Goal: Book appointment/travel/reservation

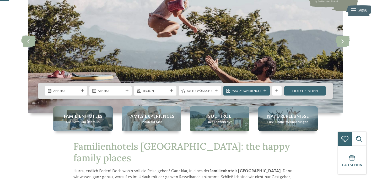
scroll to position [53, 0]
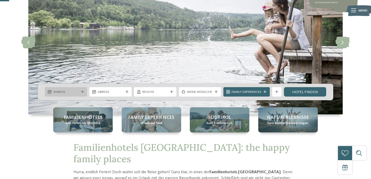
click at [81, 91] on icon at bounding box center [82, 92] width 3 height 3
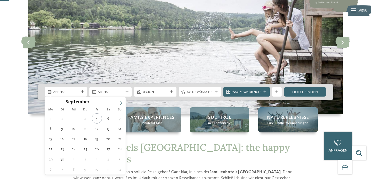
click at [121, 104] on icon at bounding box center [121, 103] width 2 height 3
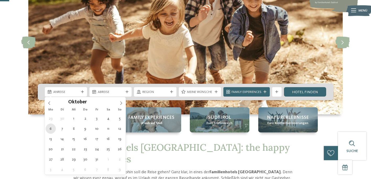
type div "06.10.2025"
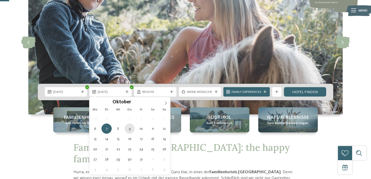
type div "09.10.2025"
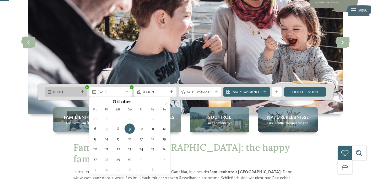
click at [82, 90] on div "06.10.2025" at bounding box center [66, 91] width 42 height 9
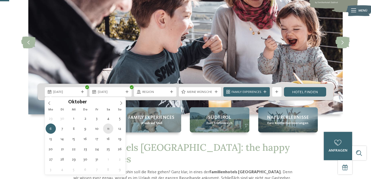
type div "11.10.2025"
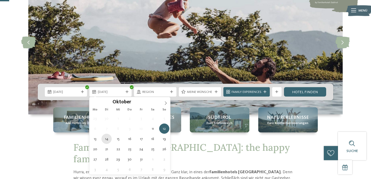
type div "14.10.2025"
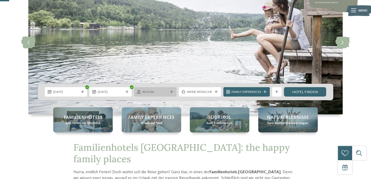
click at [172, 90] on div "Region" at bounding box center [155, 91] width 42 height 9
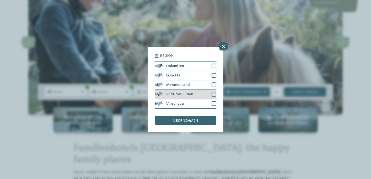
click at [181, 93] on span "Südtirols Süden" at bounding box center [179, 95] width 27 height 4
click at [215, 105] on div at bounding box center [214, 104] width 5 height 5
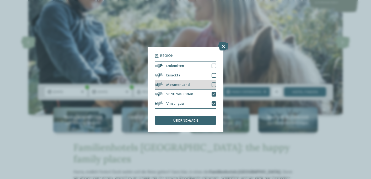
click at [212, 84] on div at bounding box center [214, 85] width 5 height 5
click at [214, 76] on div at bounding box center [214, 75] width 5 height 5
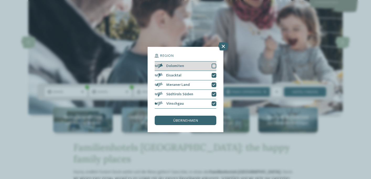
click at [215, 67] on div at bounding box center [214, 66] width 5 height 5
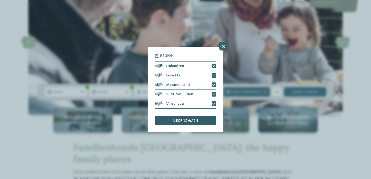
click at [187, 120] on span "übernehmen" at bounding box center [185, 121] width 25 height 4
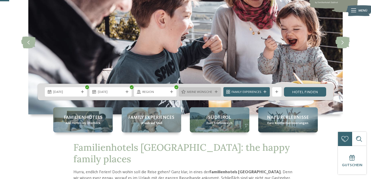
click at [216, 92] on icon at bounding box center [216, 92] width 3 height 3
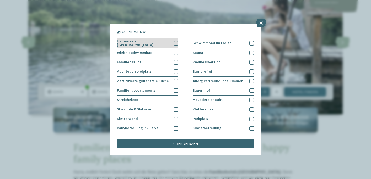
click at [175, 43] on div at bounding box center [176, 43] width 5 height 5
click at [176, 42] on icon at bounding box center [175, 43] width 3 height 3
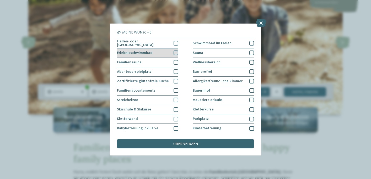
click at [175, 51] on div at bounding box center [176, 53] width 5 height 5
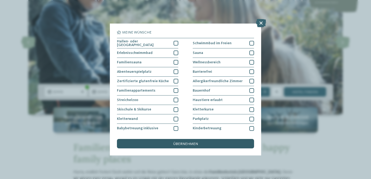
click at [174, 144] on span "übernehmen" at bounding box center [185, 144] width 25 height 4
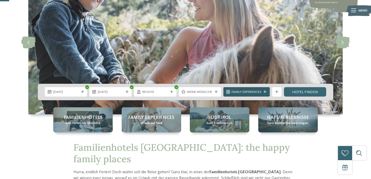
click at [265, 91] on icon at bounding box center [265, 92] width 3 height 3
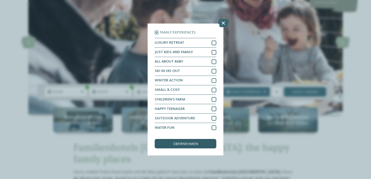
click at [186, 142] on span "übernehmen" at bounding box center [185, 144] width 25 height 4
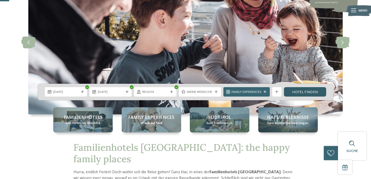
click at [305, 92] on link "Hotel finden" at bounding box center [305, 91] width 42 height 9
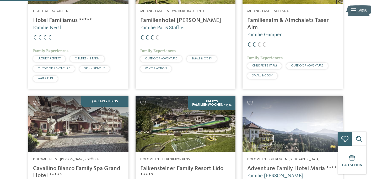
scroll to position [256, 0]
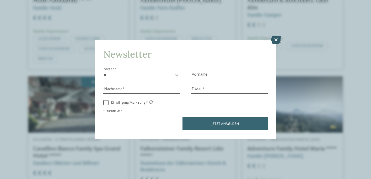
click at [276, 40] on icon at bounding box center [276, 40] width 10 height 8
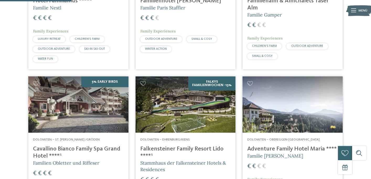
click at [206, 105] on img at bounding box center [186, 105] width 100 height 56
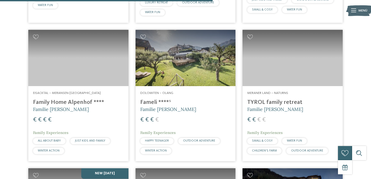
scroll to position [778, 0]
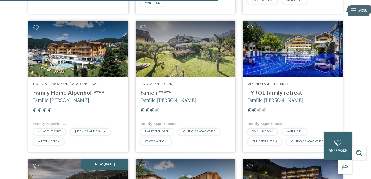
click at [87, 131] on span "JUST KIDS AND FAMILY" at bounding box center [90, 131] width 30 height 3
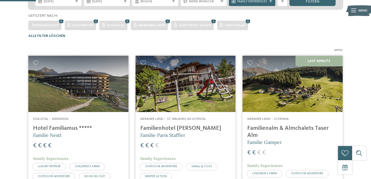
scroll to position [0, 0]
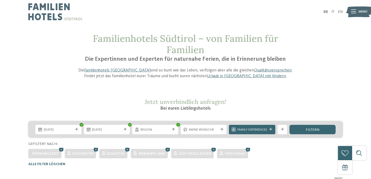
click at [157, 154] on span "Meraner Land" at bounding box center [151, 154] width 27 height 4
click at [301, 127] on div "filtern" at bounding box center [313, 129] width 46 height 9
click at [113, 71] on link "Familienhotels [GEOGRAPHIC_DATA]" at bounding box center [117, 70] width 66 height 4
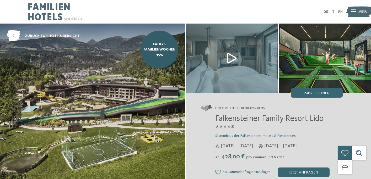
click at [118, 111] on img at bounding box center [92, 107] width 185 height 166
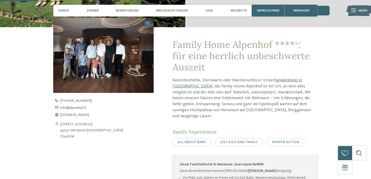
scroll to position [167, 0]
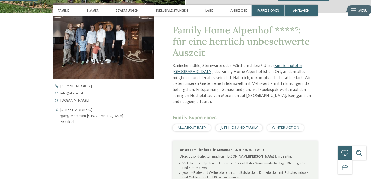
click at [57, 110] on icon at bounding box center [56, 116] width 7 height 18
click at [71, 123] on address "Prockengasse 15 39037 Meransen-Mühlbach Eisacktal" at bounding box center [91, 116] width 63 height 18
click at [72, 115] on address "Prockengasse 15 39037 Meransen-Mühlbach Eisacktal" at bounding box center [91, 116] width 63 height 18
drag, startPoint x: 76, startPoint y: 122, endPoint x: 60, endPoint y: 114, distance: 17.8
click at [60, 114] on div "Prockengasse 15 39037 Meransen-Mühlbach Eisacktal" at bounding box center [103, 116] width 100 height 18
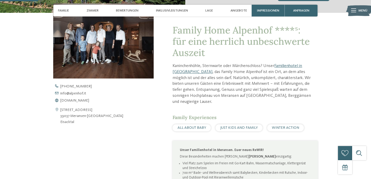
copy div "Prockengasse 15 39037 Meransen-Mühlbach Eisacktal"
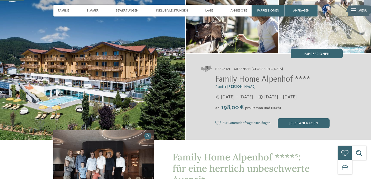
scroll to position [0, 0]
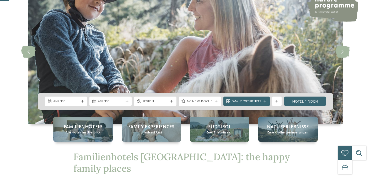
scroll to position [48, 0]
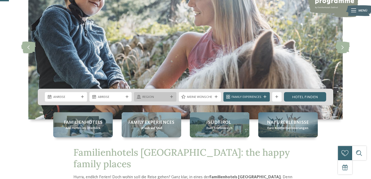
click at [166, 97] on span "Region" at bounding box center [155, 97] width 26 height 5
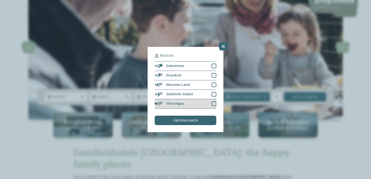
click at [163, 104] on div "Vinschgau" at bounding box center [185, 103] width 61 height 9
click at [158, 55] on icon at bounding box center [157, 56] width 4 height 4
click at [166, 57] on span "Region" at bounding box center [167, 56] width 14 height 4
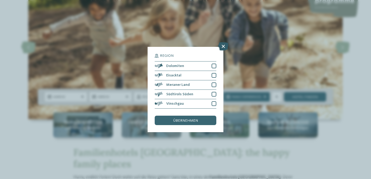
click at [223, 46] on icon at bounding box center [223, 46] width 10 height 8
